Goal: Task Accomplishment & Management: Use online tool/utility

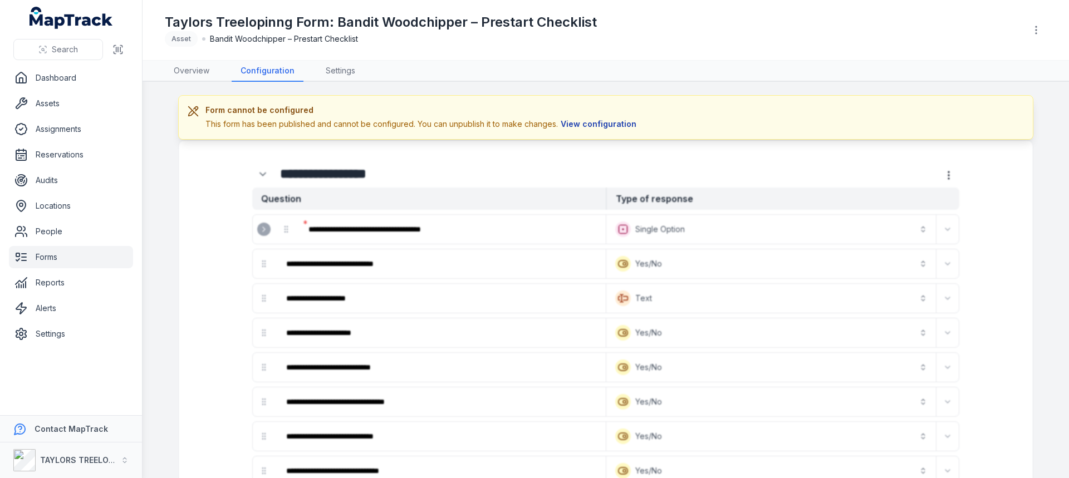
click at [580, 126] on button "View configuration" at bounding box center [598, 124] width 81 height 12
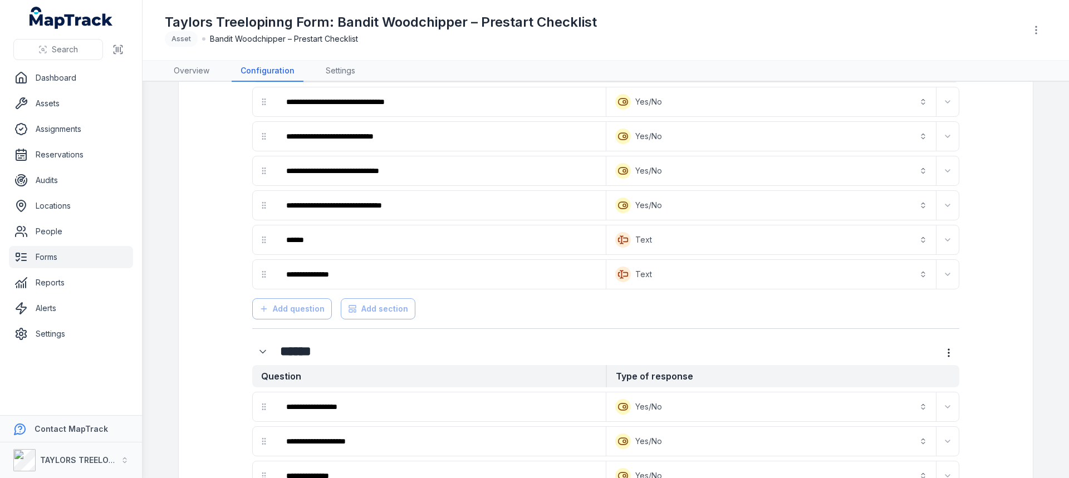
scroll to position [278, 0]
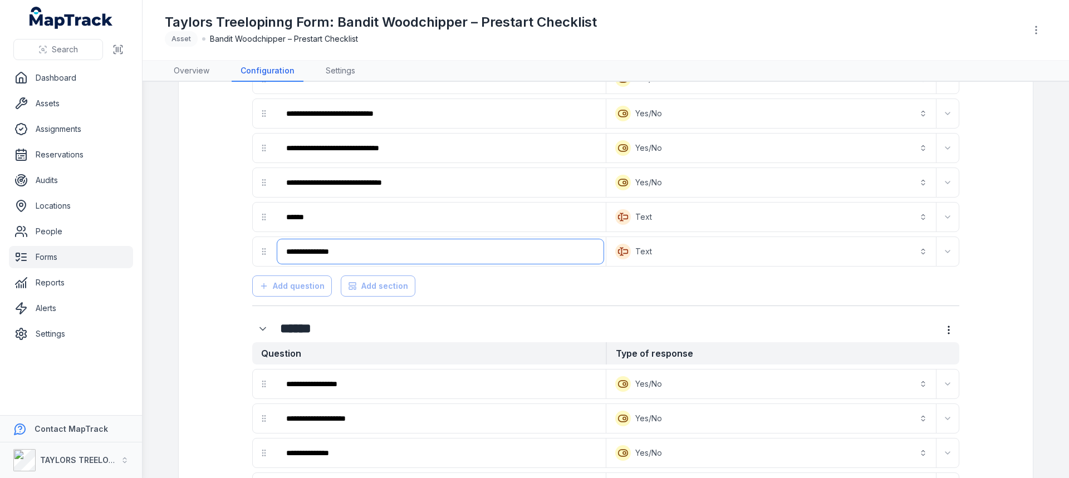
click at [351, 255] on input "**********" at bounding box center [440, 251] width 326 height 25
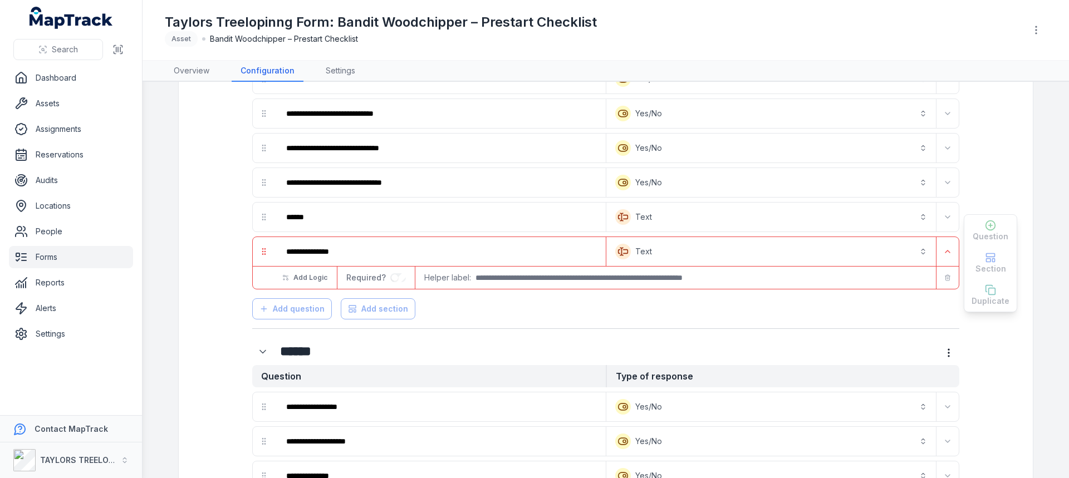
click at [939, 277] on button "button" at bounding box center [948, 278] width 18 height 18
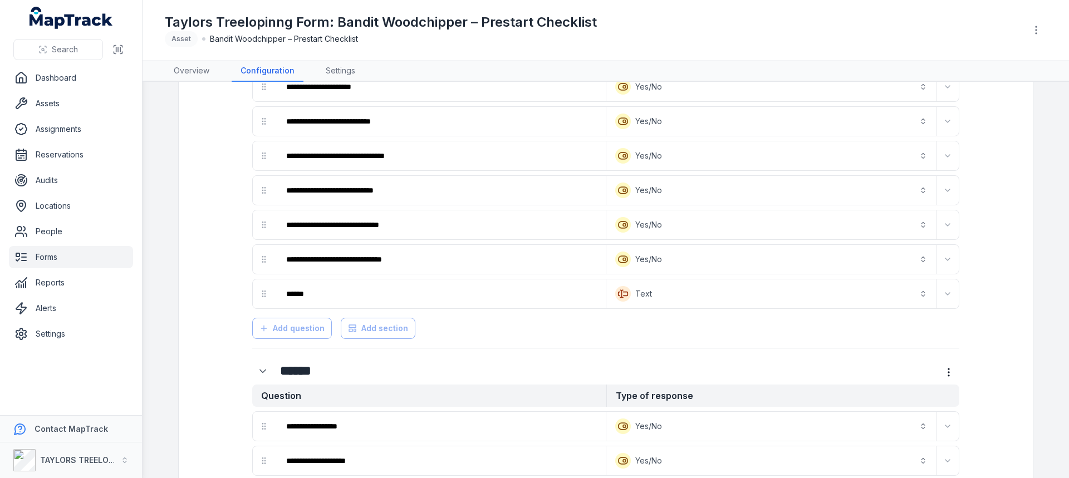
scroll to position [0, 0]
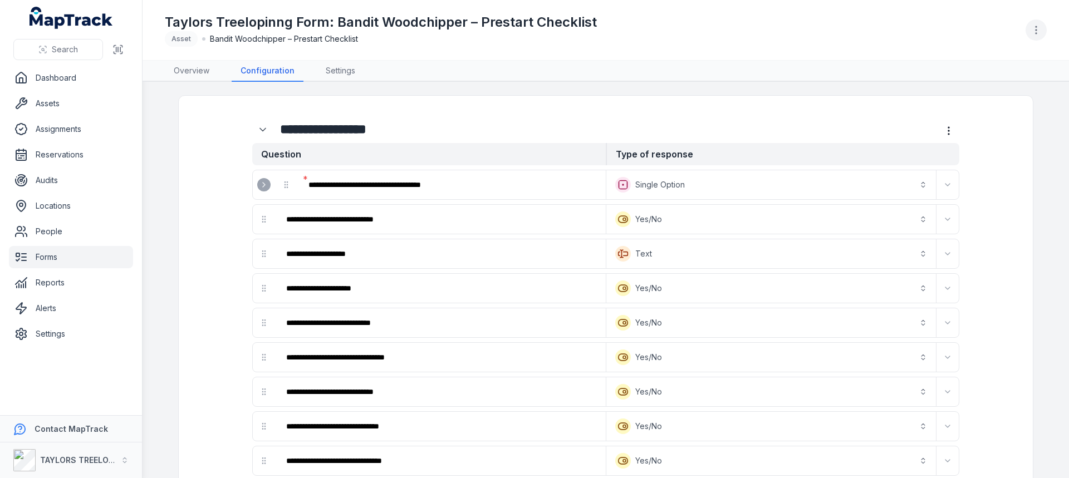
click at [1040, 30] on icon "button" at bounding box center [1036, 30] width 11 height 11
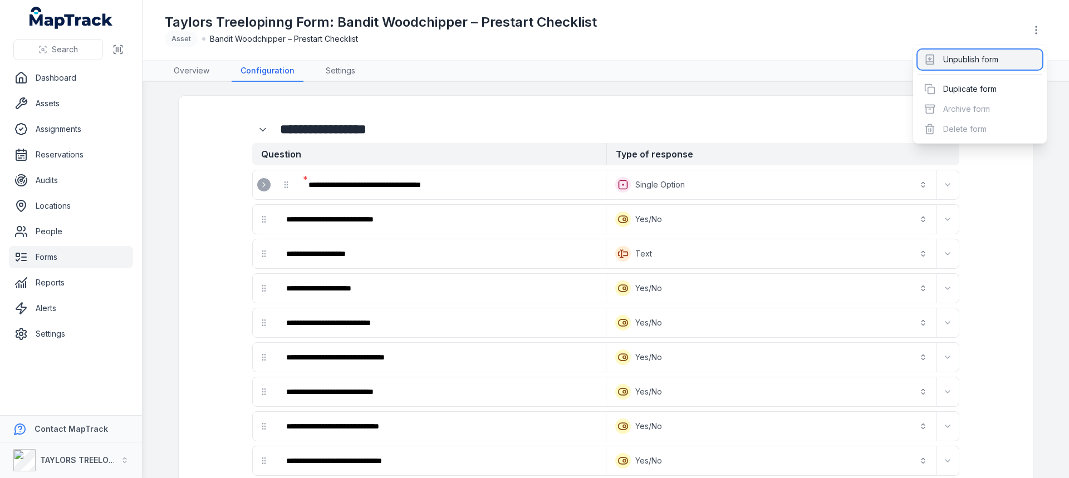
click at [966, 58] on div "Unpublish form" at bounding box center [980, 60] width 125 height 20
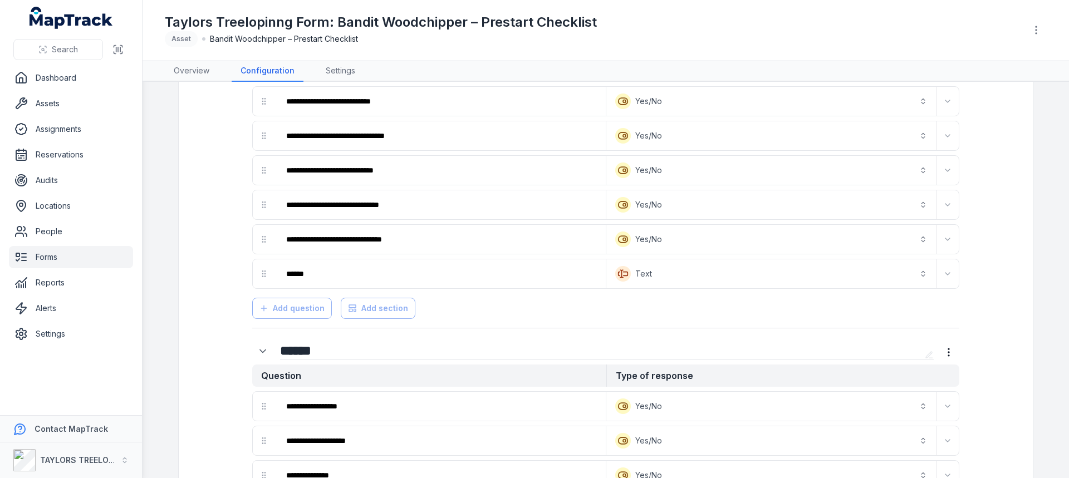
scroll to position [223, 0]
click at [297, 308] on div "Add question Add section" at bounding box center [605, 305] width 707 height 26
click at [1033, 28] on icon "button" at bounding box center [1036, 30] width 11 height 11
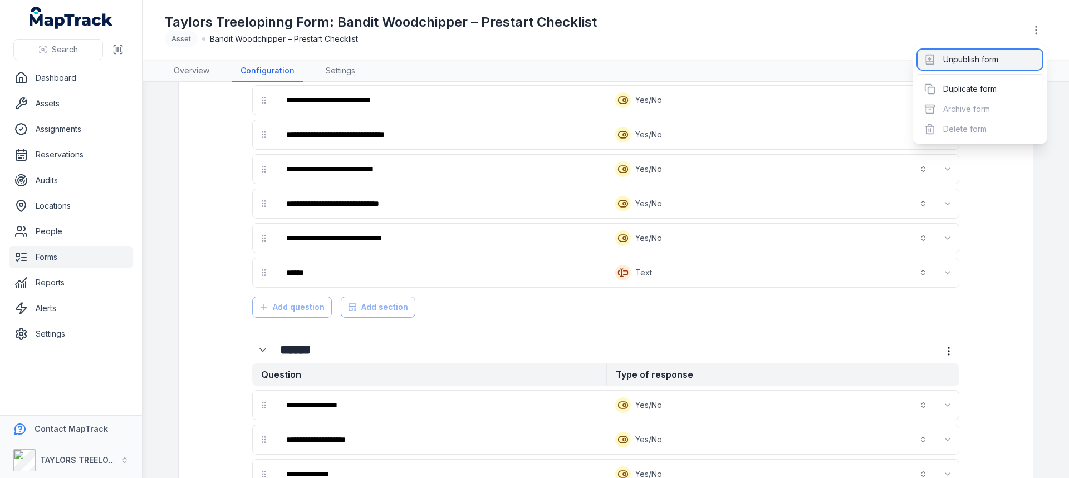
click at [958, 59] on div "Unpublish form" at bounding box center [980, 60] width 125 height 20
